Goal: Information Seeking & Learning: Learn about a topic

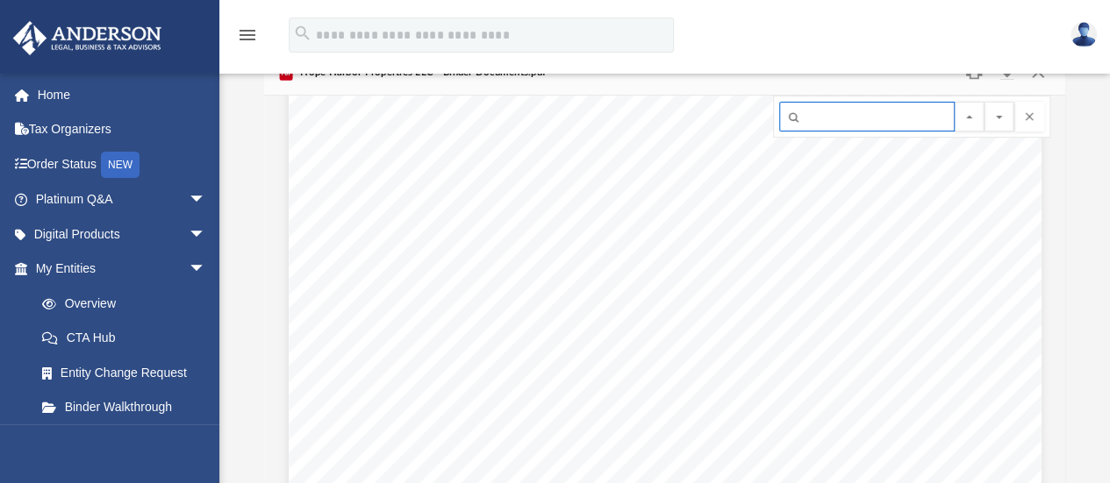
scroll to position [54586, 0]
click at [721, 264] on div "Bank Account Resolution for Hope Harbor Properties LLC Resolution of the Compan…" at bounding box center [665, 40] width 753 height 974
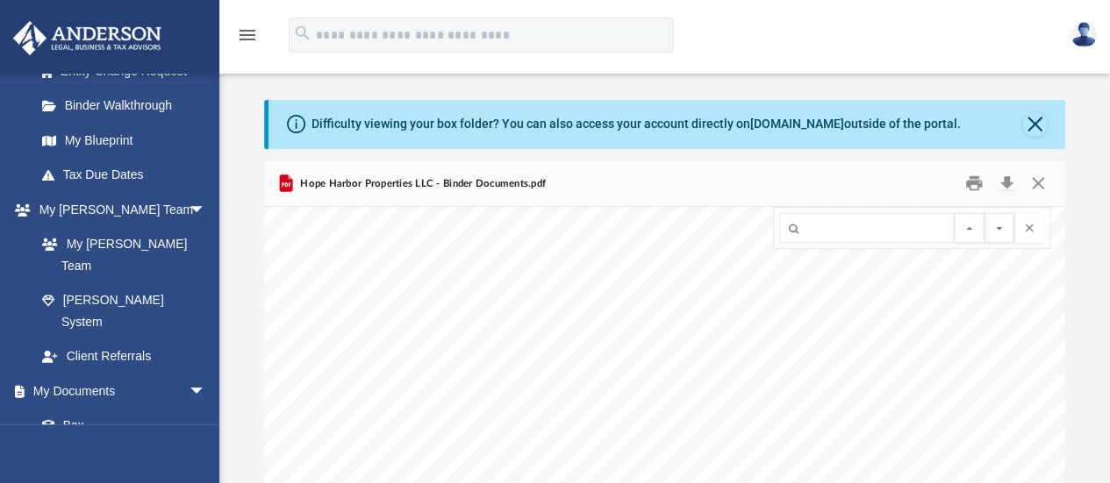
scroll to position [304, 0]
click at [60, 407] on link "Box" at bounding box center [120, 424] width 190 height 35
click at [242, 38] on icon "menu" at bounding box center [247, 35] width 21 height 21
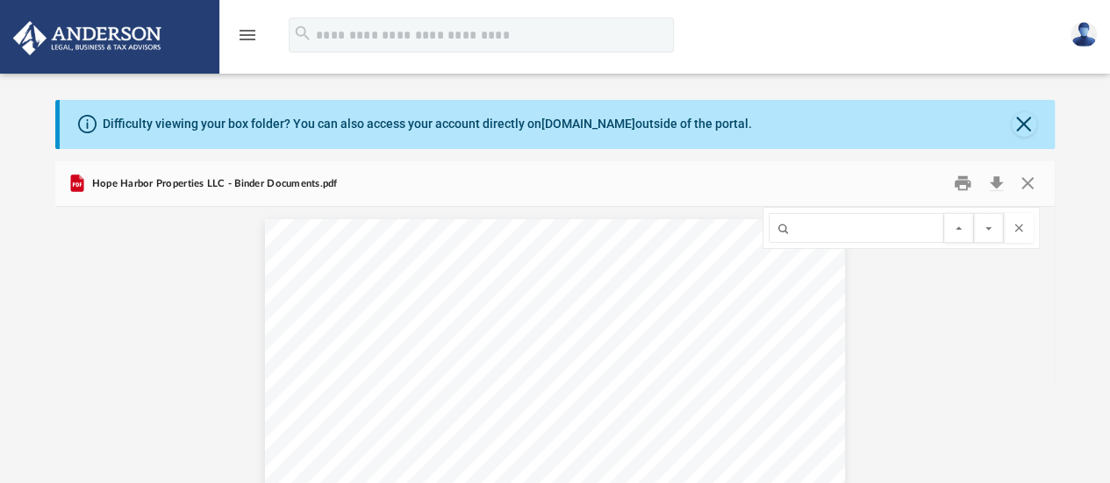
scroll to position [385, 985]
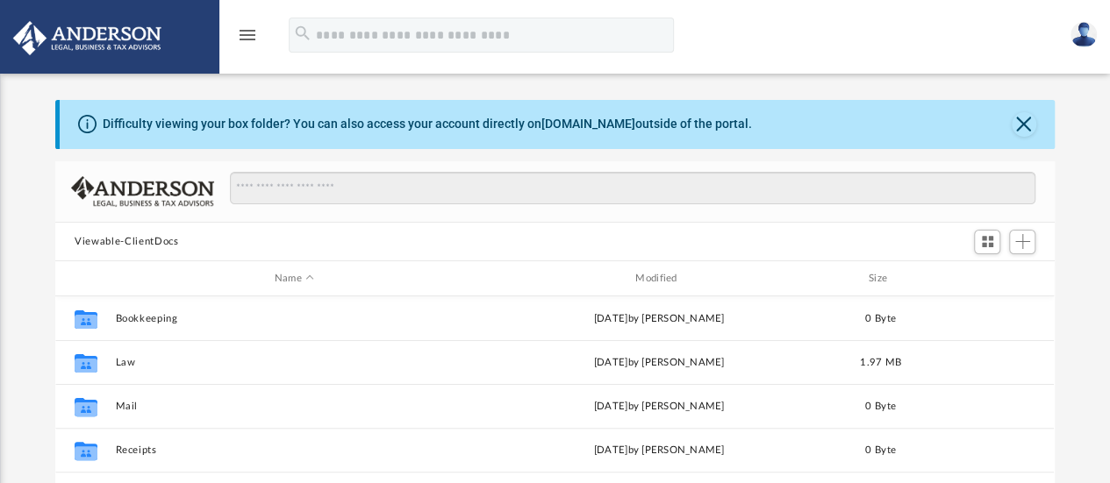
scroll to position [385, 985]
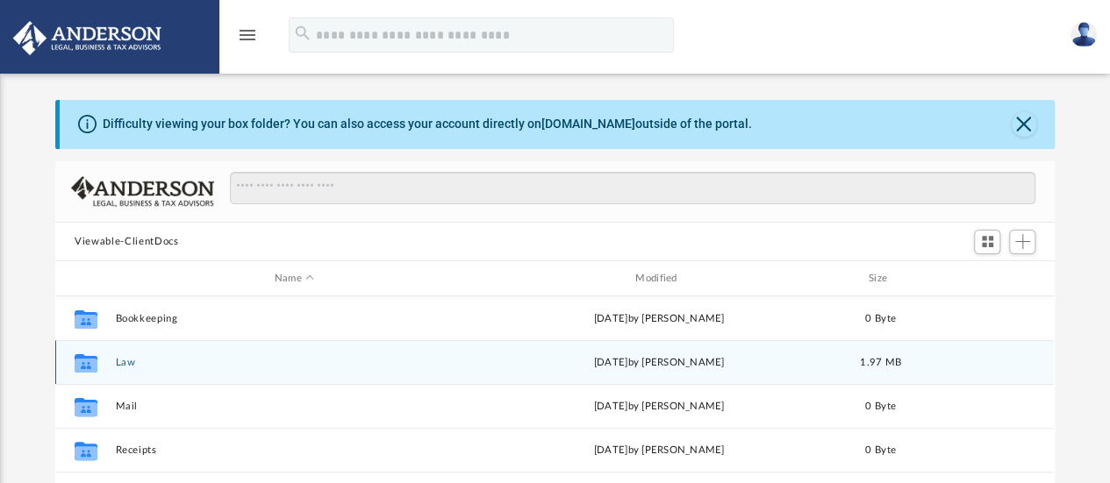
click at [112, 370] on div "Collaborated Folder Law Tue Aug 26 2025 by Tomas Diaz-Marin 1.97 MB" at bounding box center [554, 362] width 998 height 44
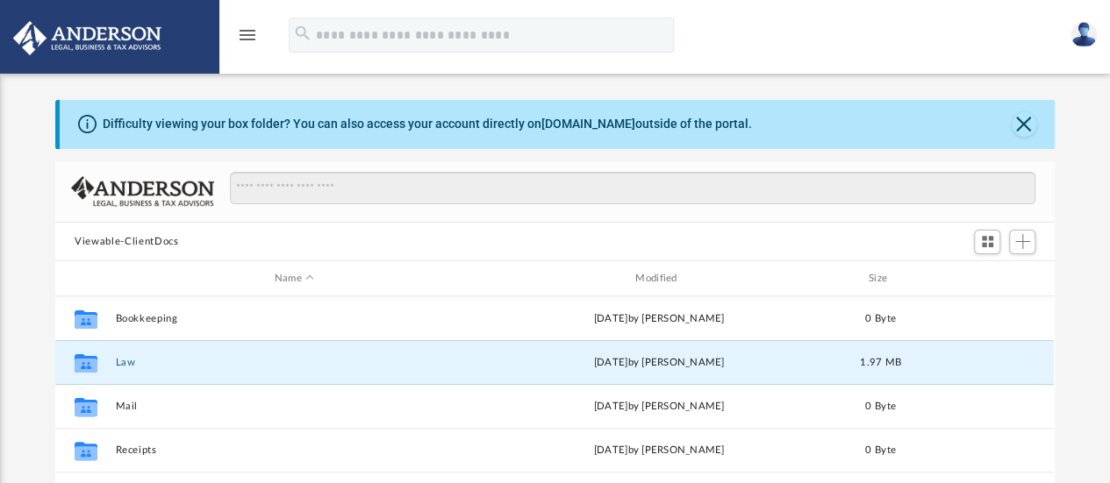
click at [117, 366] on button "Law" at bounding box center [294, 362] width 357 height 11
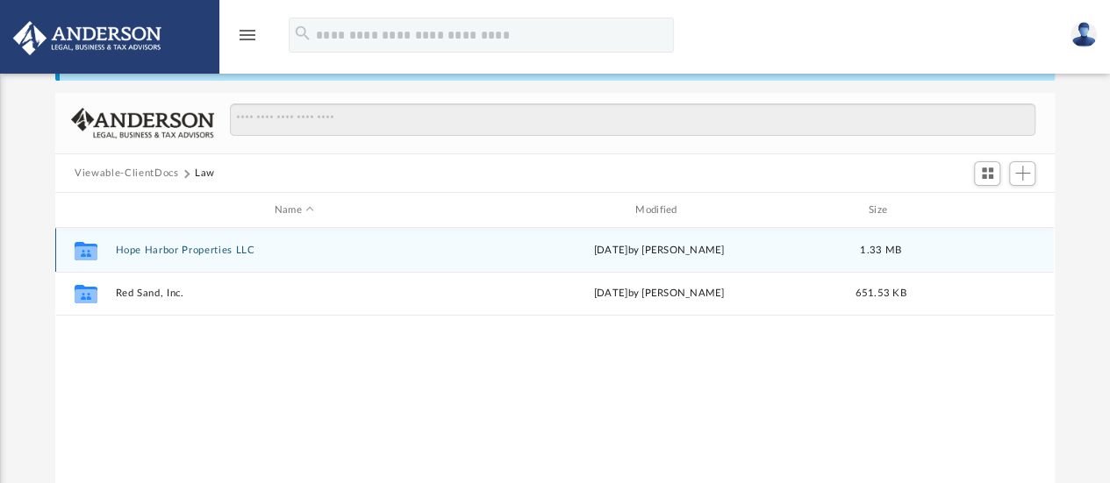
scroll to position [68, 0]
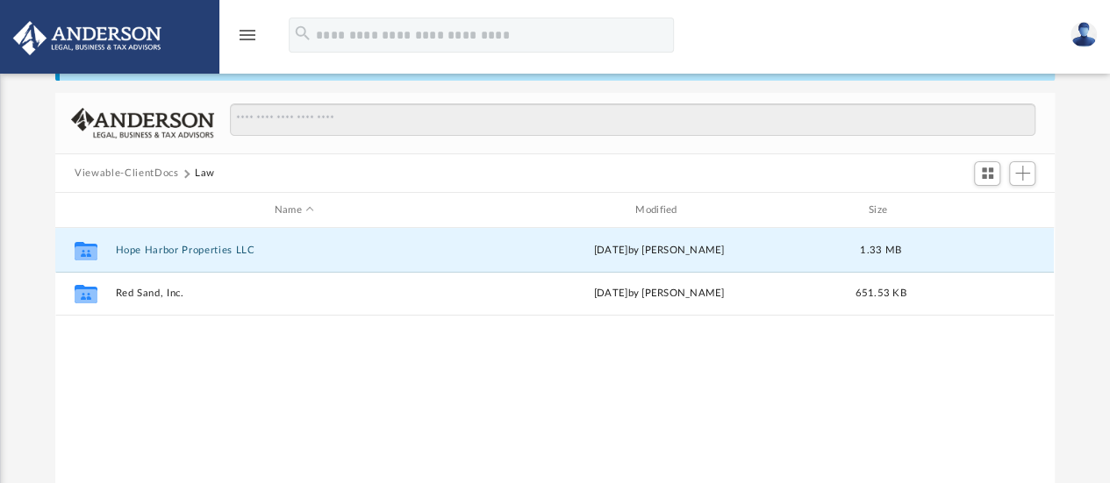
click at [174, 254] on button "Hope Harbor Properties LLC" at bounding box center [294, 250] width 357 height 11
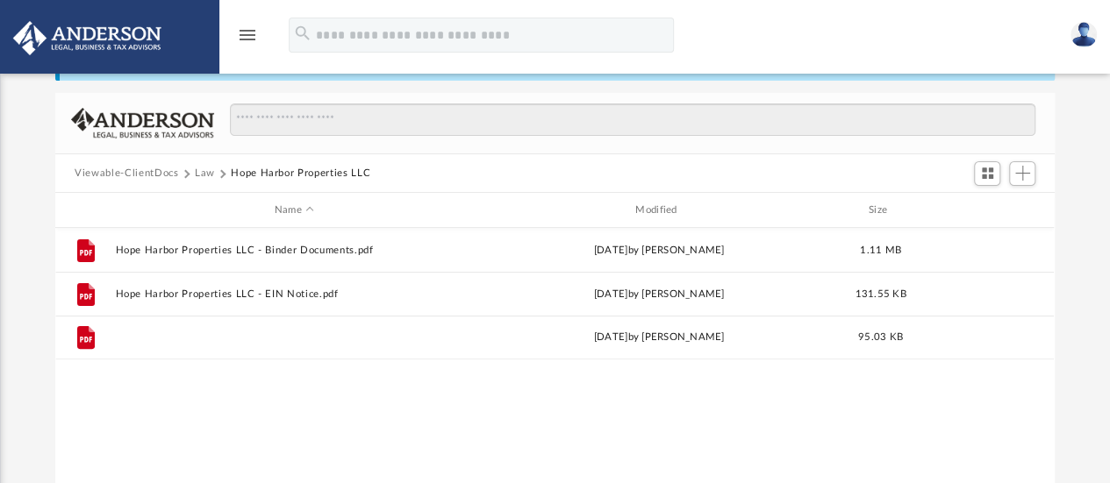
click at [178, 338] on button "Hope Harbor Properties LLC - Filed Articles.pdf" at bounding box center [294, 338] width 357 height 11
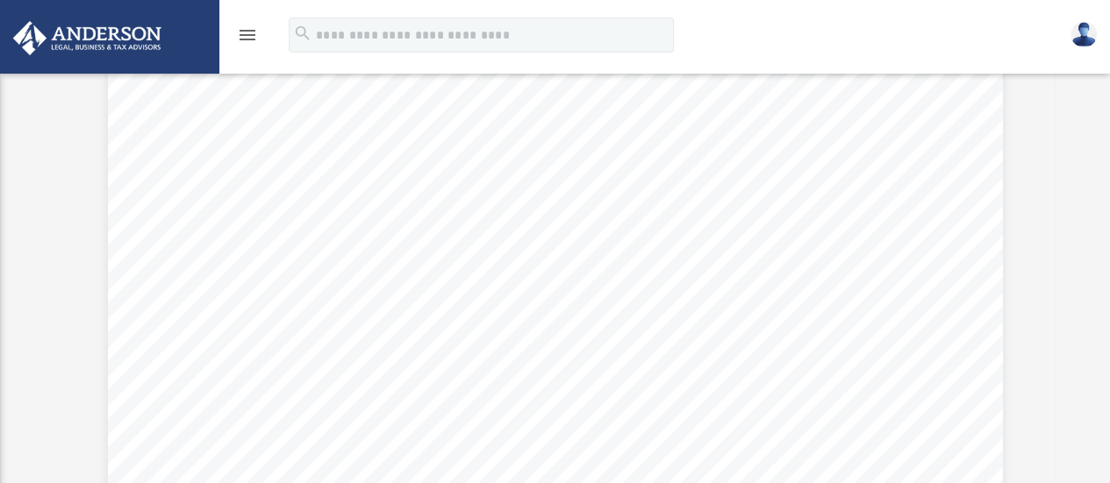
scroll to position [0, 0]
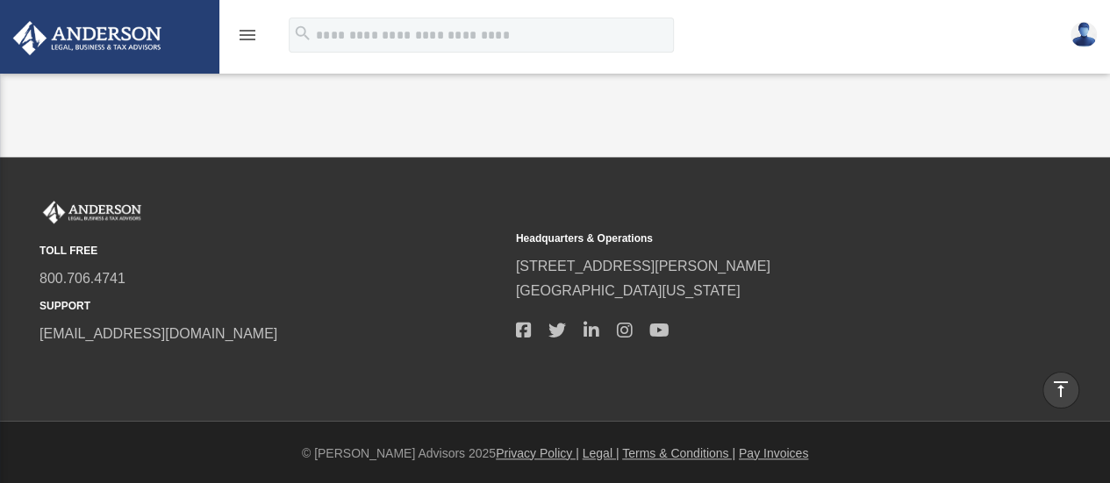
drag, startPoint x: 0, startPoint y: 0, endPoint x: 248, endPoint y: 30, distance: 250.1
click at [248, 30] on icon "menu" at bounding box center [247, 35] width 21 height 21
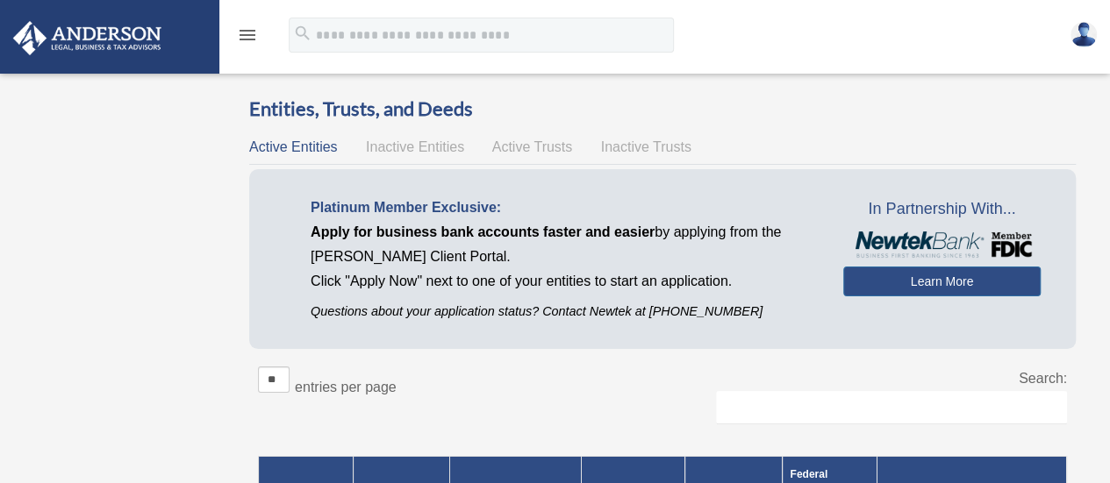
click at [246, 37] on icon "menu" at bounding box center [247, 35] width 21 height 21
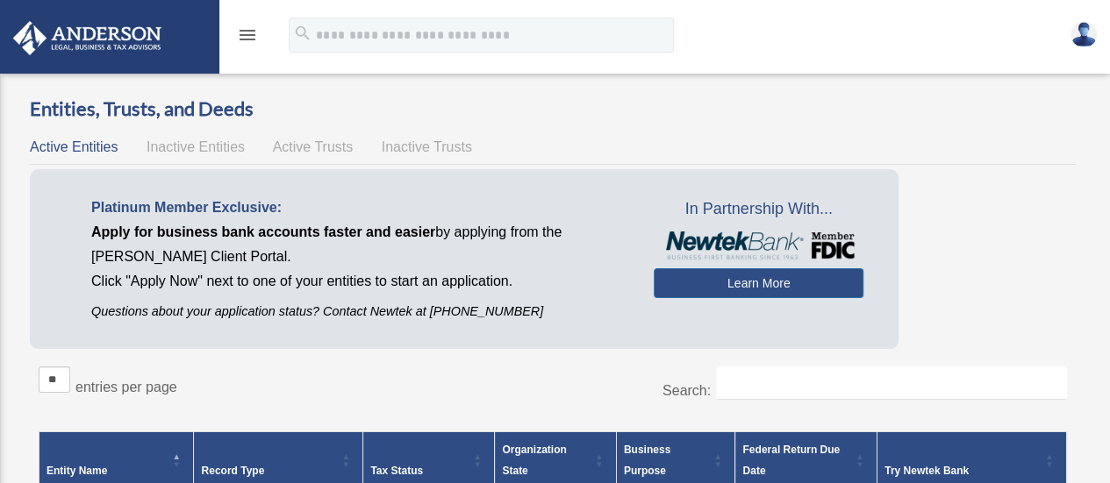
click at [246, 37] on icon "menu" at bounding box center [247, 35] width 21 height 21
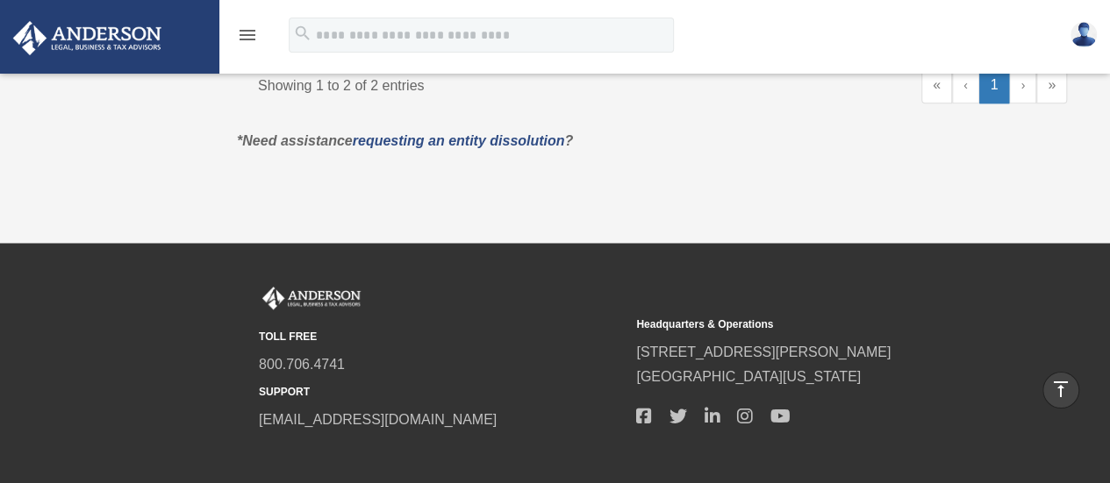
scroll to position [409, 0]
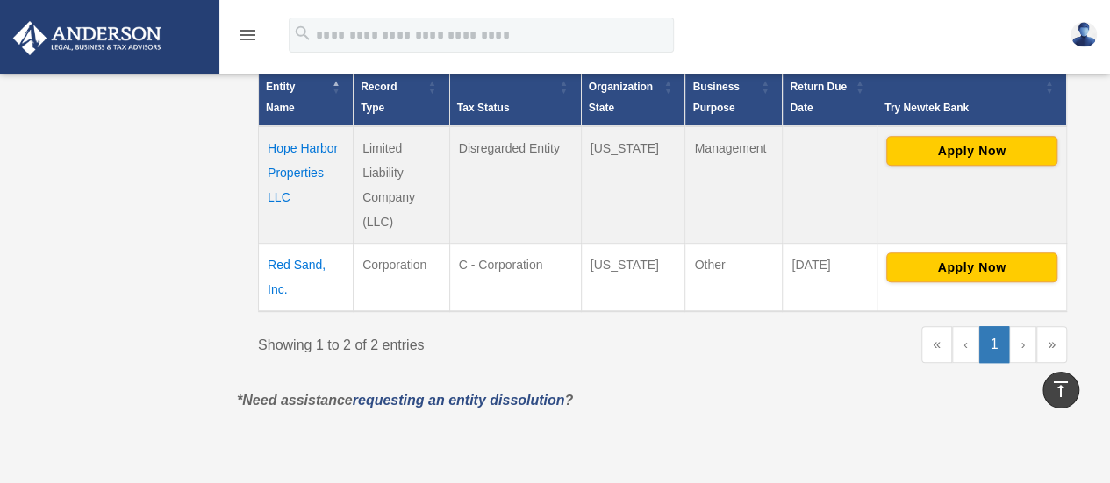
click at [286, 160] on td "Hope Harbor Properties LLC" at bounding box center [306, 185] width 95 height 118
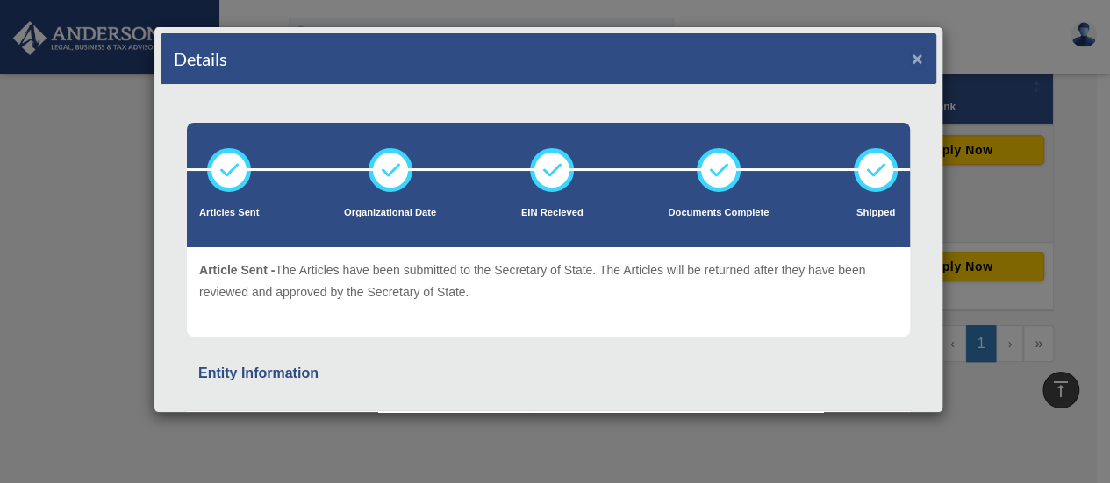
click at [912, 60] on button "×" at bounding box center [917, 58] width 11 height 18
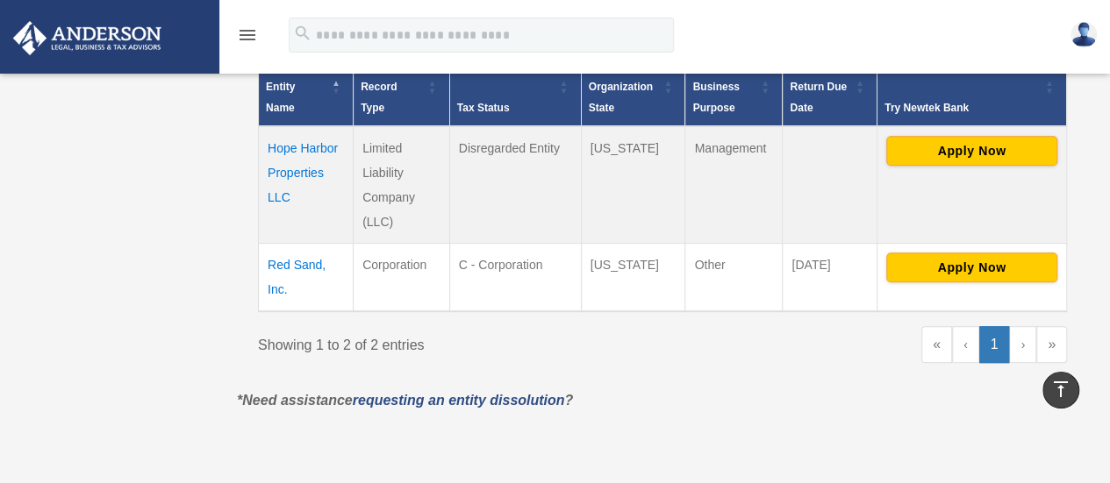
click at [132, 27] on img at bounding box center [87, 38] width 159 height 34
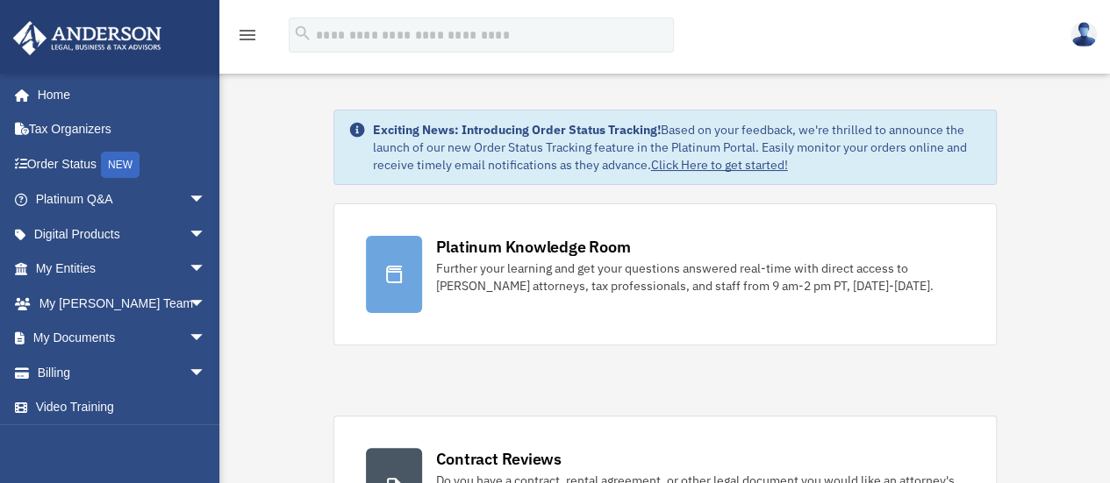
click at [100, 208] on link "Platinum Q&A arrow_drop_down" at bounding box center [122, 200] width 220 height 35
click at [465, 265] on div "Further your learning and get your questions answered real-time with direct acc…" at bounding box center [700, 277] width 528 height 35
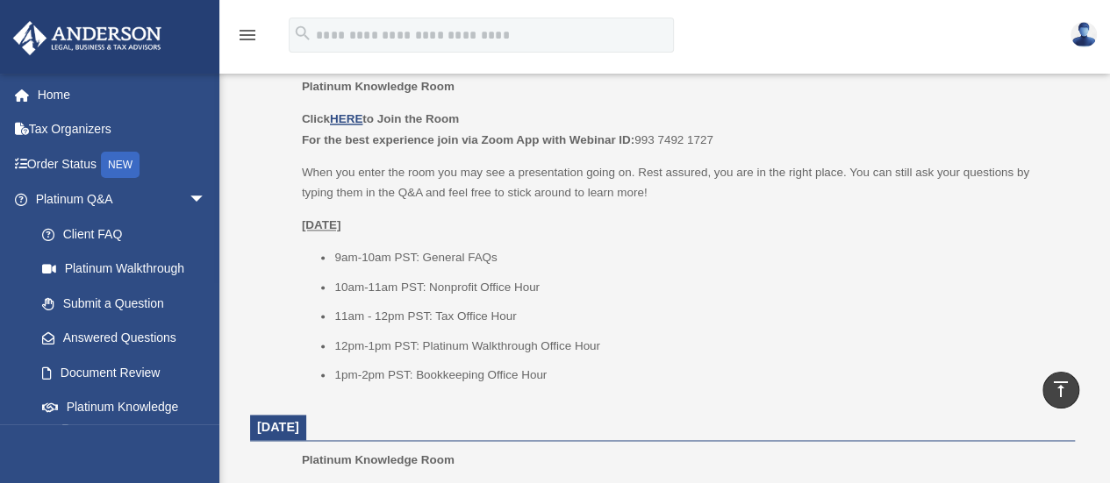
scroll to position [1136, 0]
